Goal: Information Seeking & Learning: Learn about a topic

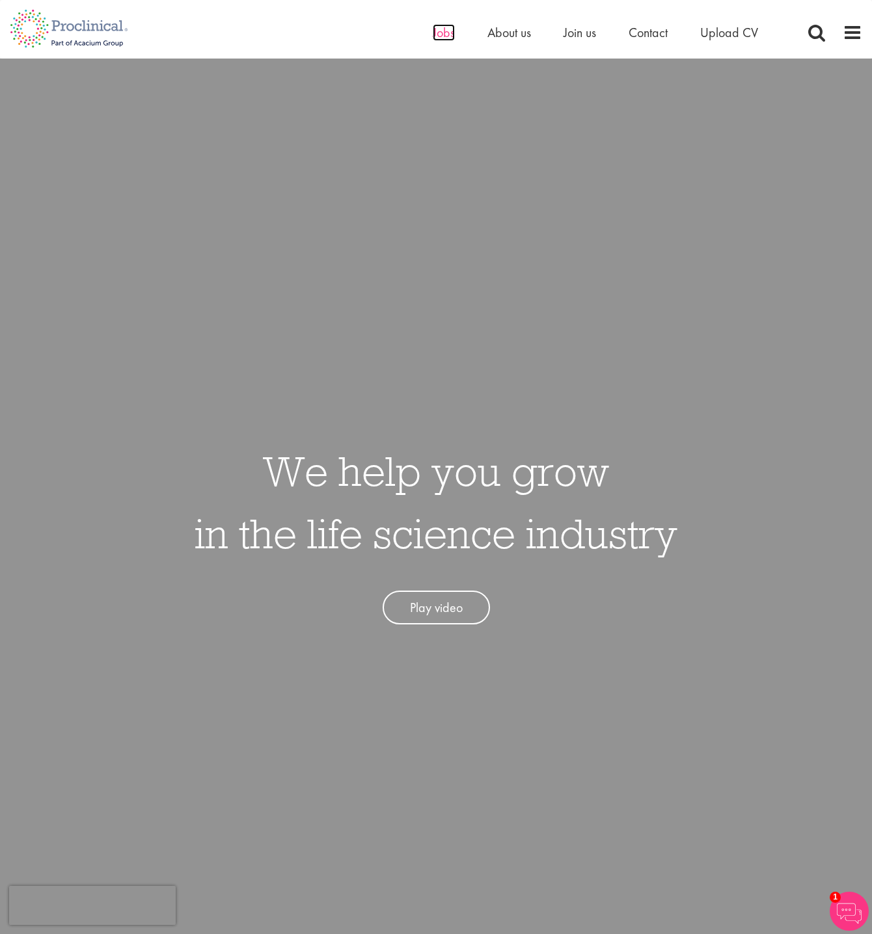
click at [445, 30] on span "Jobs" at bounding box center [444, 32] width 22 height 17
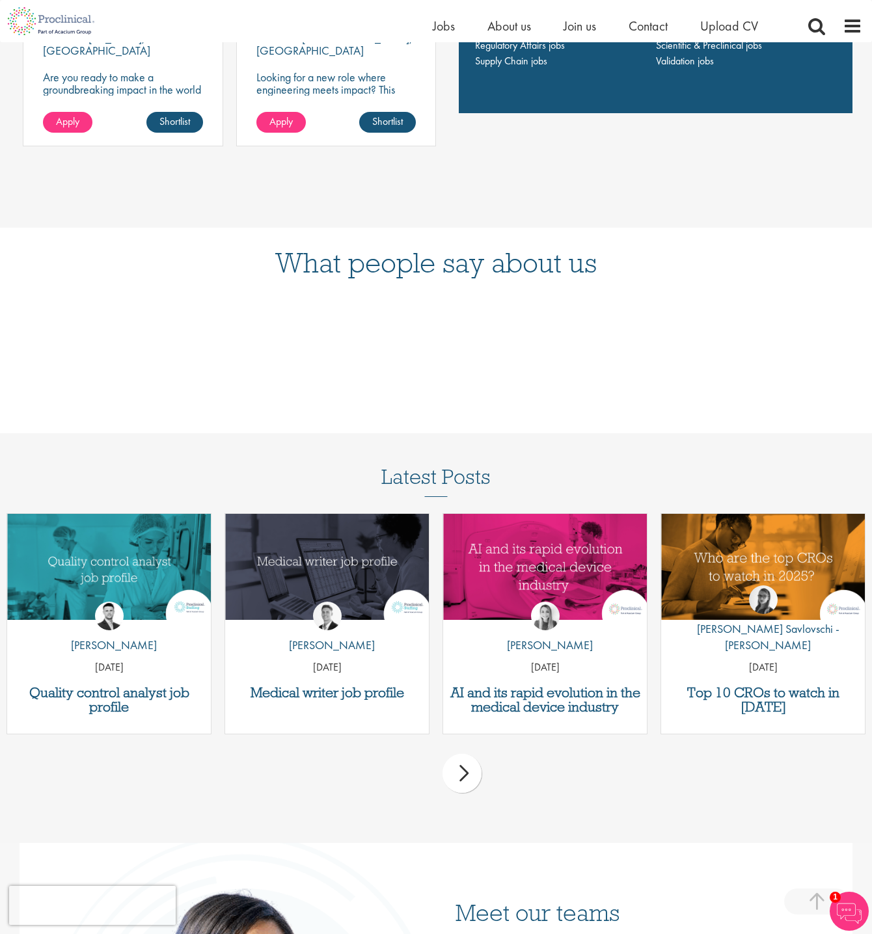
scroll to position [2090, 0]
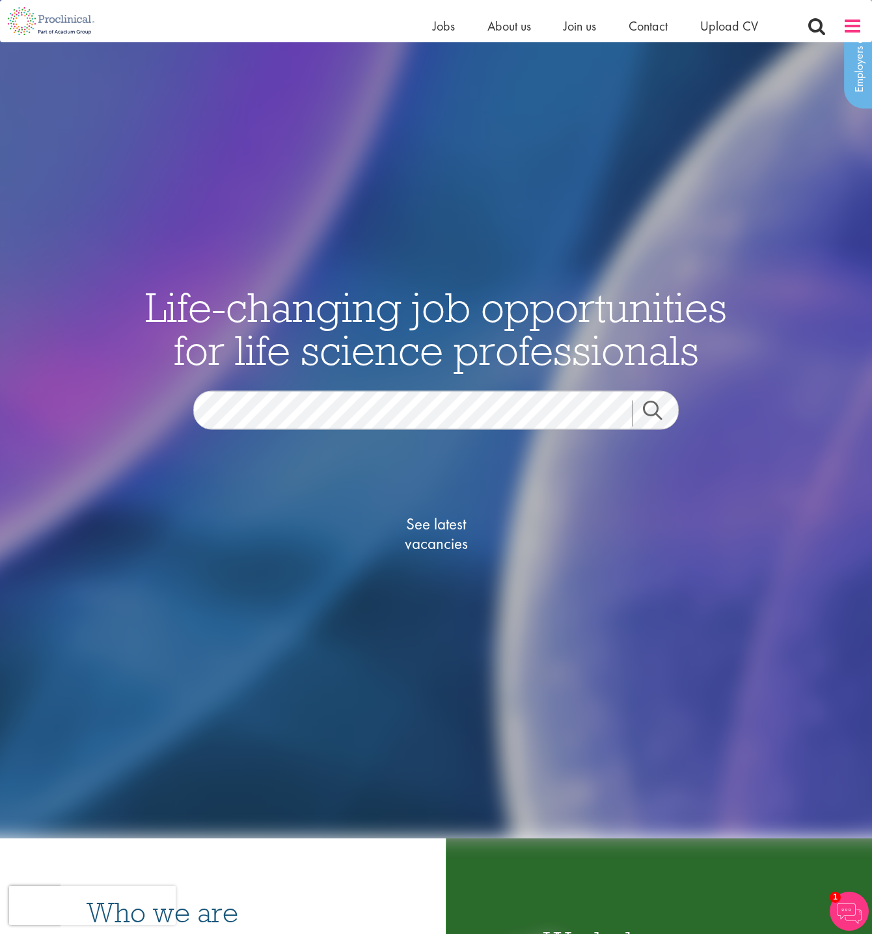
click at [849, 28] on span at bounding box center [852, 26] width 20 height 20
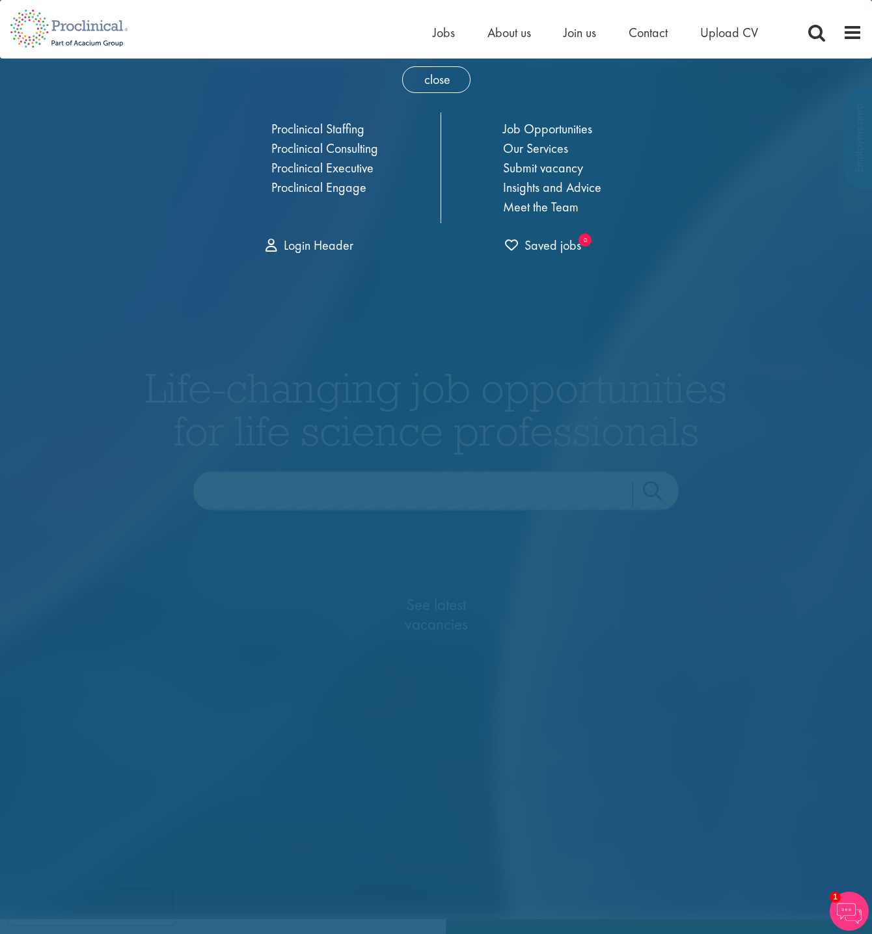
scroll to position [0, 0]
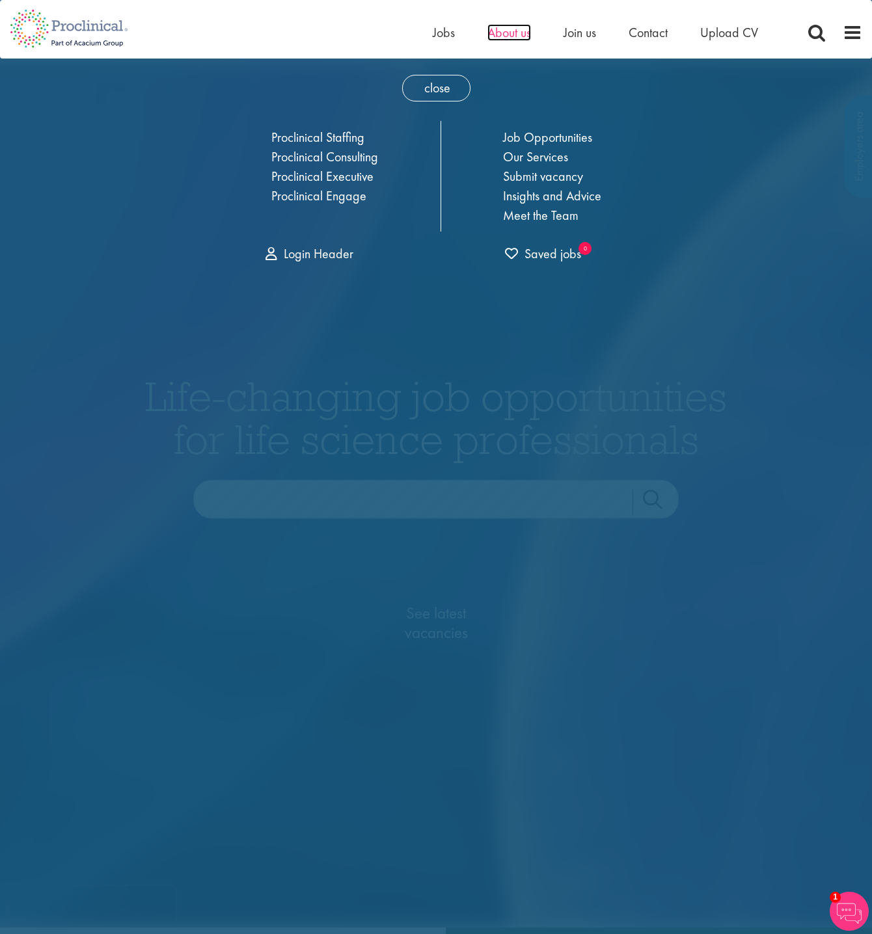
click at [507, 31] on span "About us" at bounding box center [509, 32] width 44 height 17
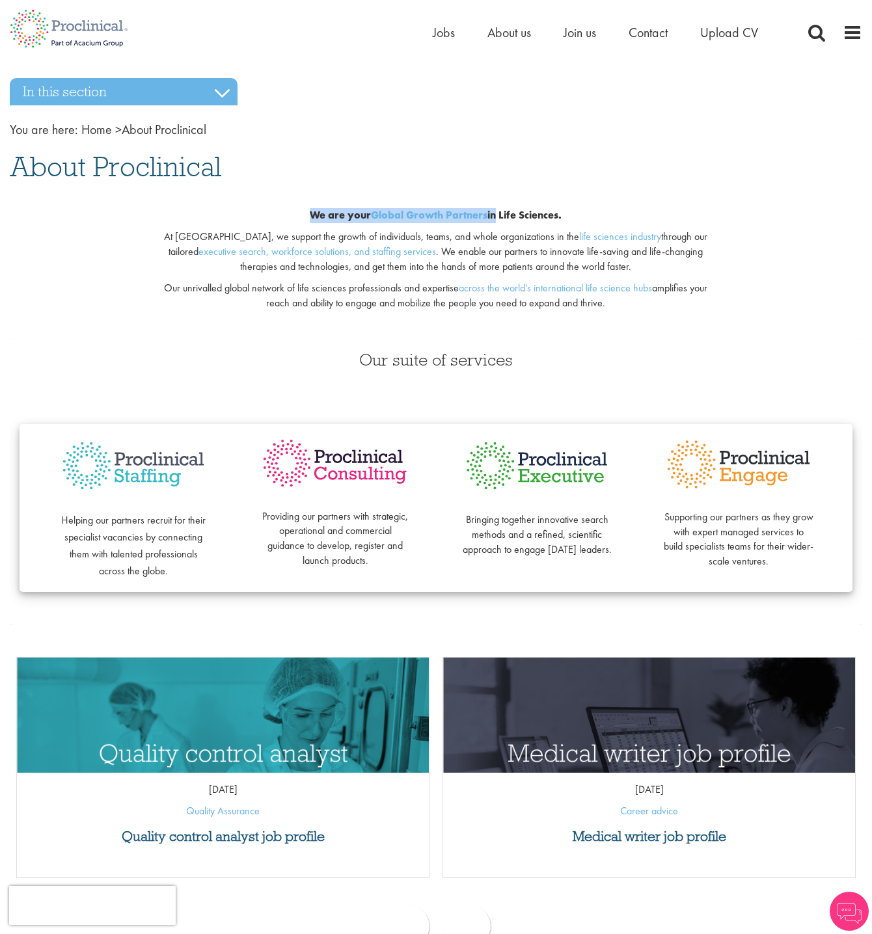
drag, startPoint x: 346, startPoint y: 209, endPoint x: 494, endPoint y: 214, distance: 147.8
click at [494, 214] on b "We are your Global Growth Partners in Life Sciences." at bounding box center [436, 215] width 252 height 14
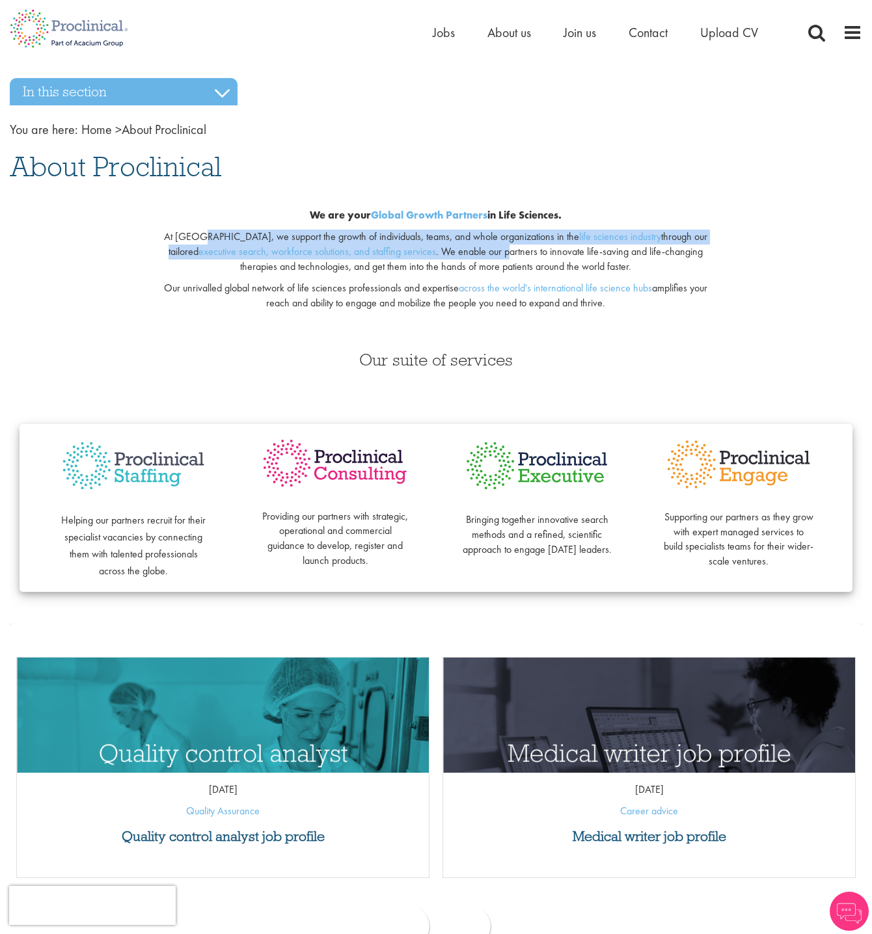
drag, startPoint x: 203, startPoint y: 233, endPoint x: 465, endPoint y: 253, distance: 262.3
click at [465, 253] on p "At Proclinical, we support the growth of individuals, teams, and whole organiza…" at bounding box center [435, 252] width 561 height 45
click at [511, 29] on span "About us" at bounding box center [509, 32] width 44 height 17
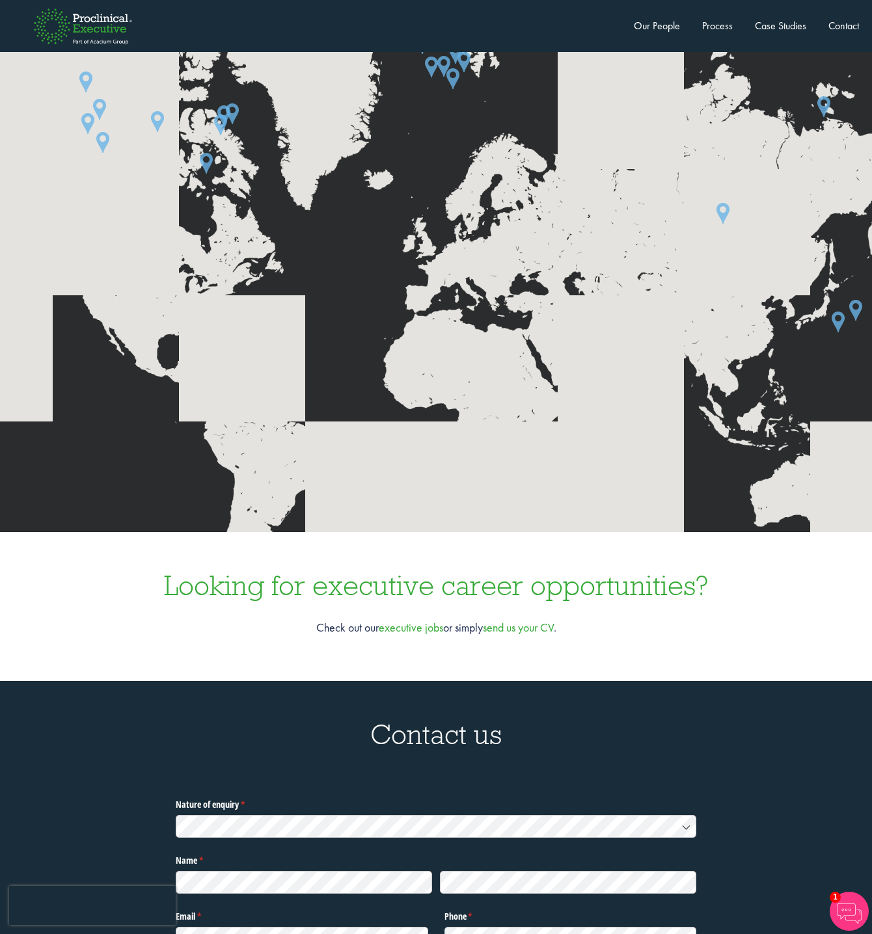
scroll to position [3903, 0]
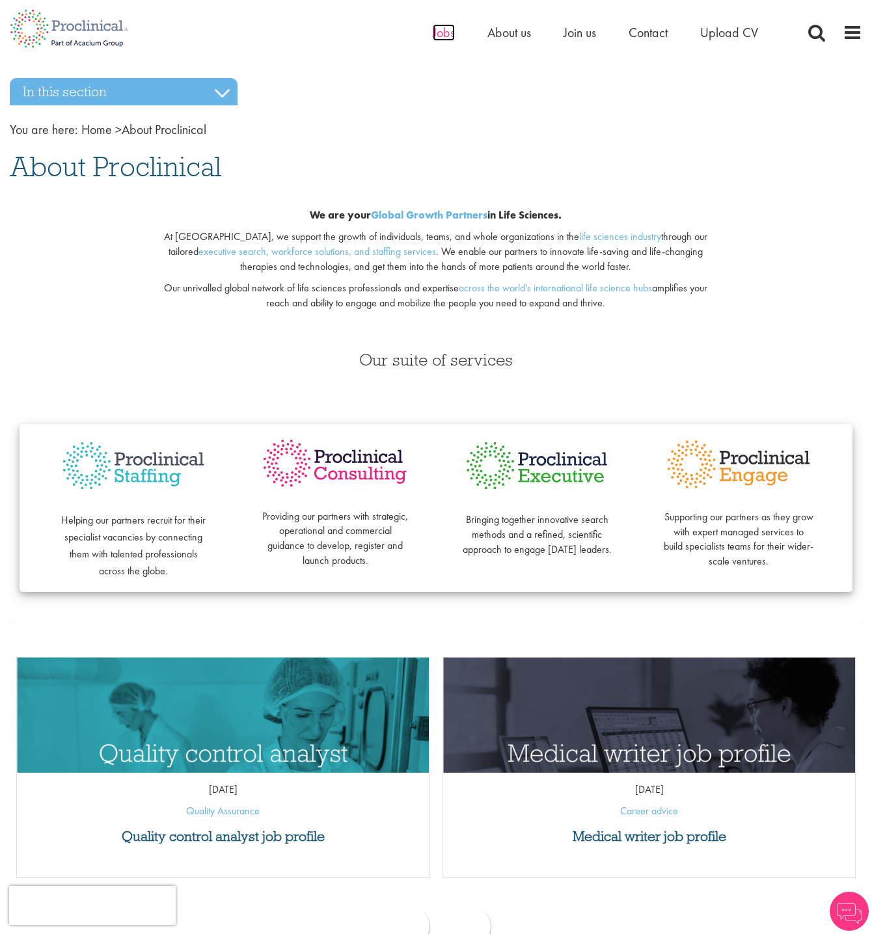
click at [435, 25] on span "Jobs" at bounding box center [444, 32] width 22 height 17
click at [483, 31] on ul "Home Jobs About us Join us Contact Upload CV" at bounding box center [612, 33] width 358 height 20
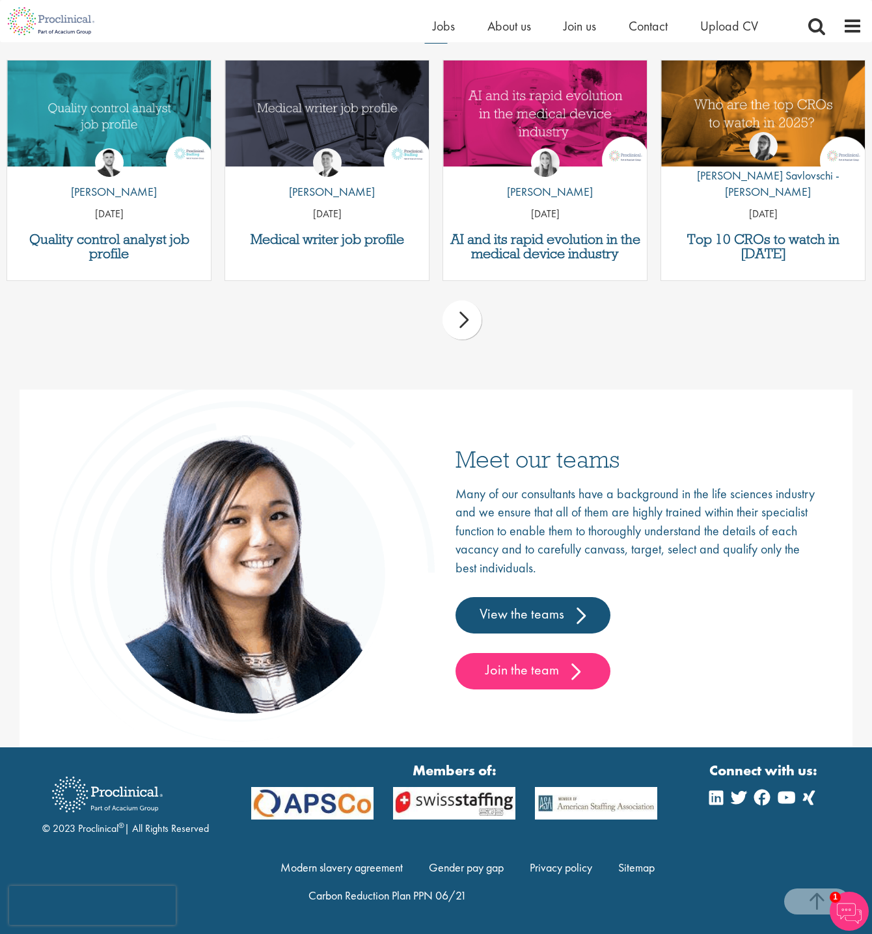
scroll to position [2090, 0]
drag, startPoint x: 79, startPoint y: 826, endPoint x: 118, endPoint y: 832, distance: 39.5
click at [118, 832] on div "© 2023 Proclinical ® | All Rights Reserved" at bounding box center [125, 802] width 167 height 70
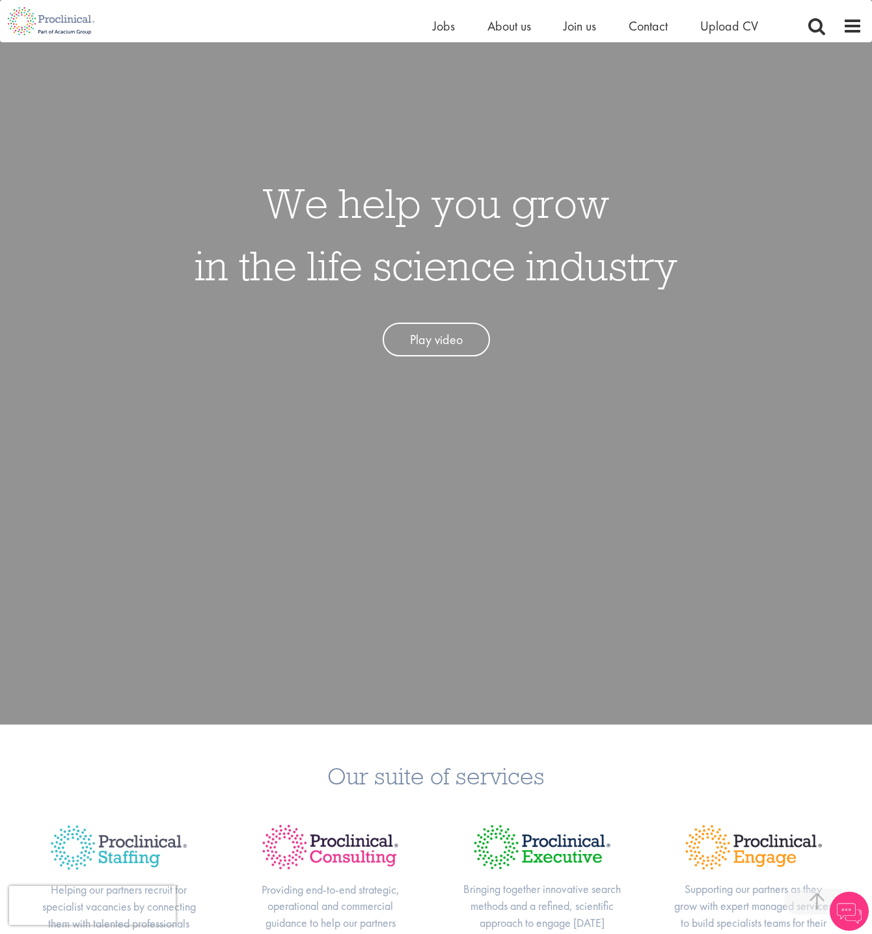
scroll to position [195, 0]
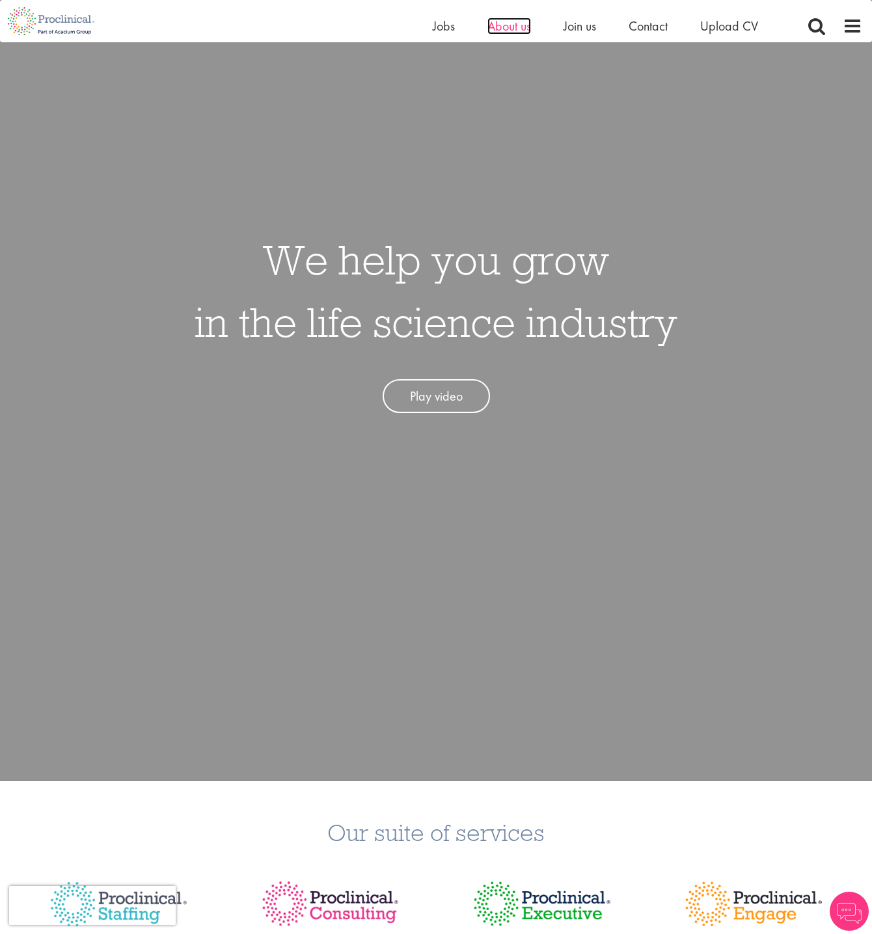
click at [523, 27] on span "About us" at bounding box center [509, 26] width 44 height 17
click at [510, 27] on span "About us" at bounding box center [509, 26] width 44 height 17
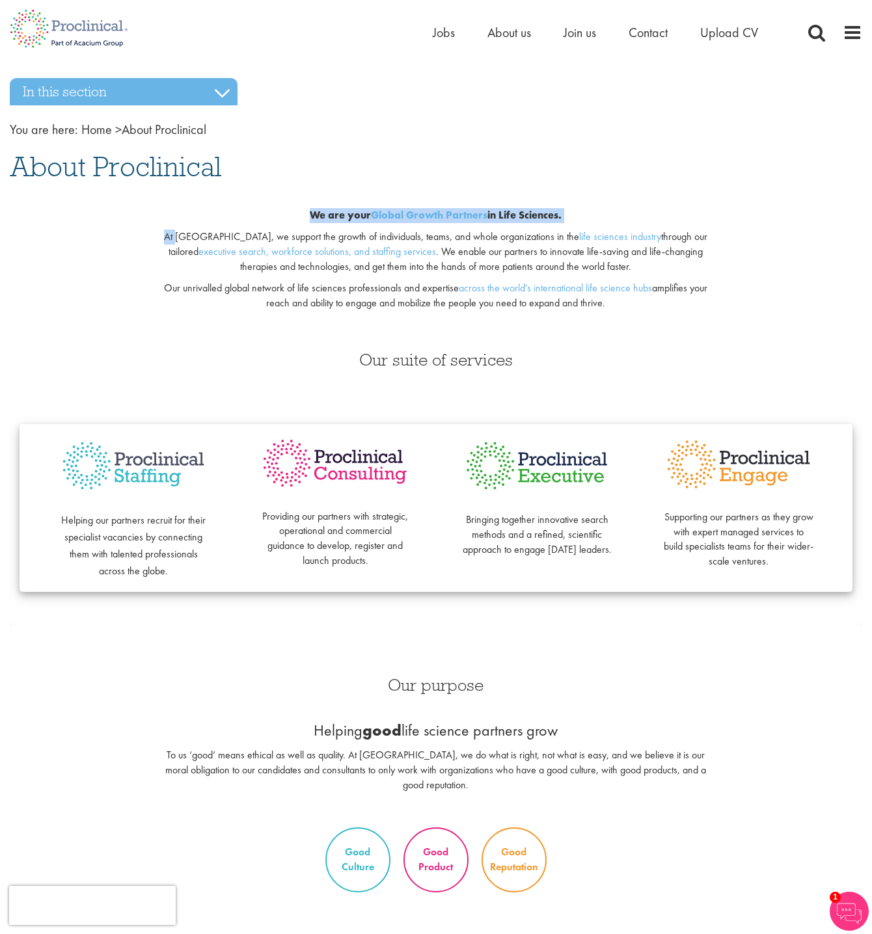
drag, startPoint x: 311, startPoint y: 213, endPoint x: 185, endPoint y: 236, distance: 128.2
click at [185, 236] on div "We are your Global Growth Partners in Life Sciences. At [GEOGRAPHIC_DATA], we s…" at bounding box center [435, 263] width 581 height 152
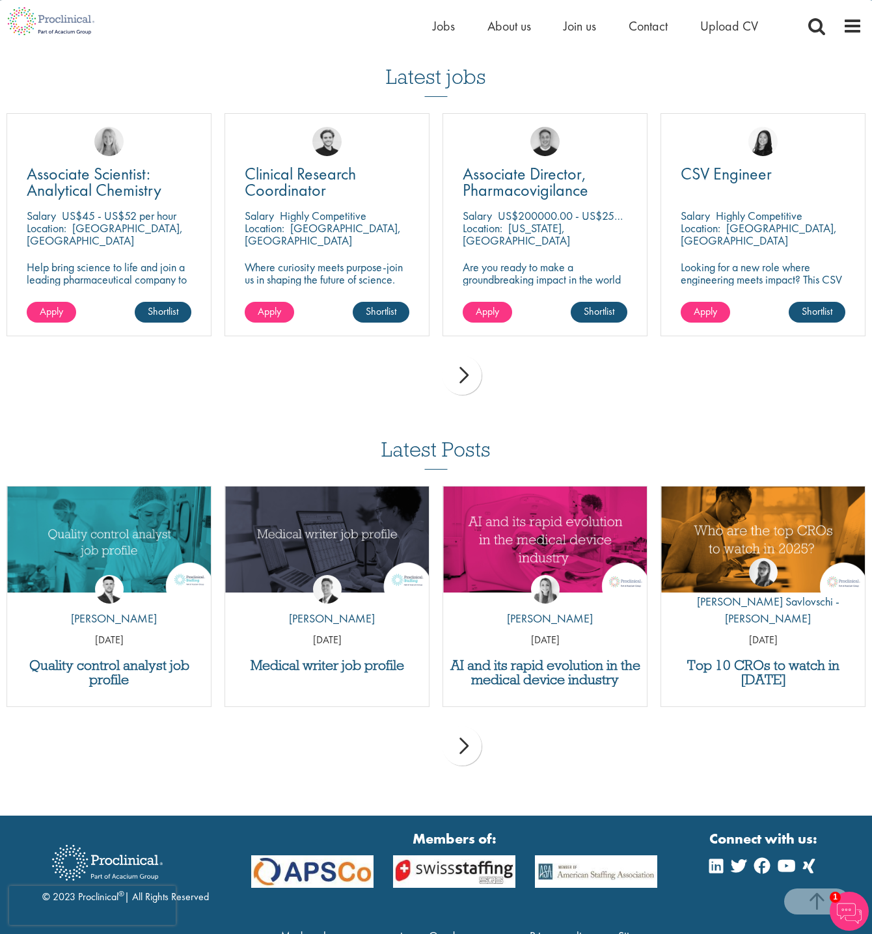
scroll to position [2058, 0]
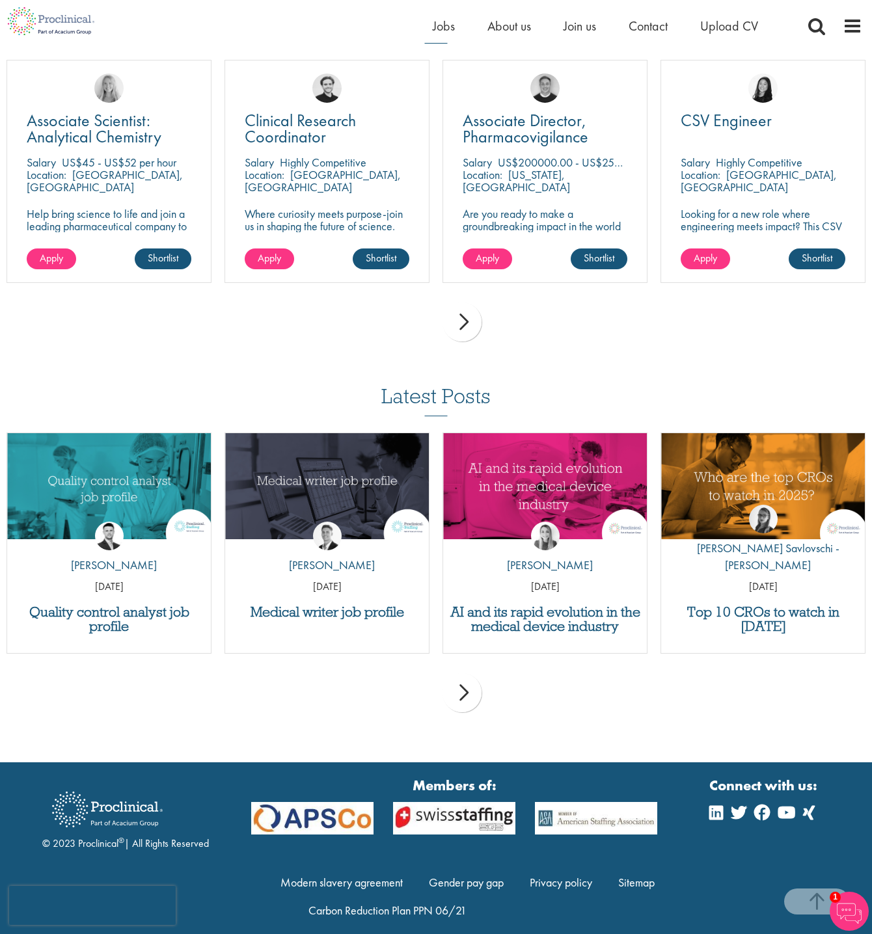
drag, startPoint x: 119, startPoint y: 829, endPoint x: 77, endPoint y: 828, distance: 41.7
click at [77, 828] on div "© 2023 Proclinical ® | All Rights Reserved" at bounding box center [125, 817] width 167 height 70
copy div "Proclinical"
